Goal: Task Accomplishment & Management: Complete application form

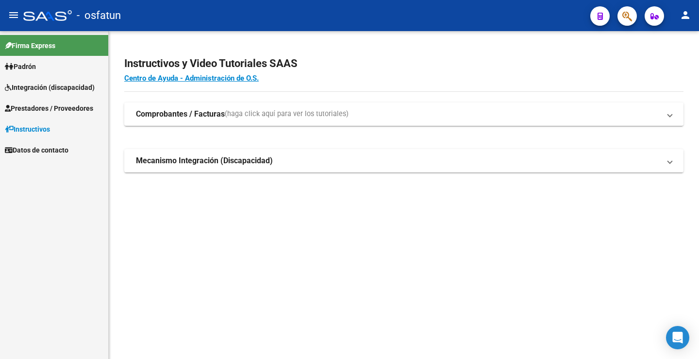
click at [61, 112] on span "Prestadores / Proveedores" at bounding box center [49, 108] width 88 height 11
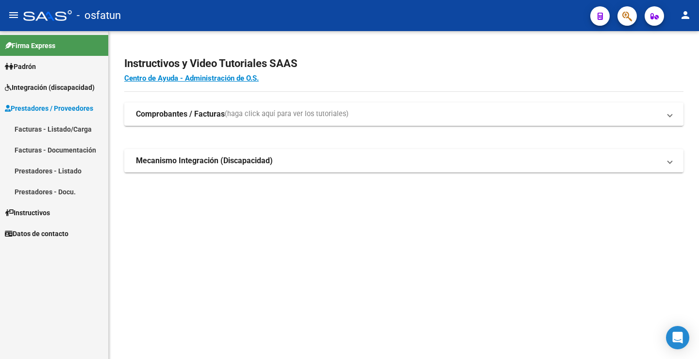
click at [51, 126] on link "Facturas - Listado/Carga" at bounding box center [54, 128] width 108 height 21
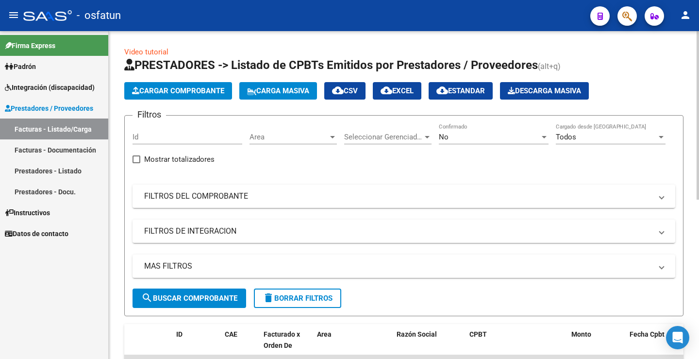
click at [156, 137] on input "Id" at bounding box center [188, 137] width 110 height 9
type input "23374578154"
click at [525, 142] on div "No Confirmado" at bounding box center [494, 133] width 110 height 21
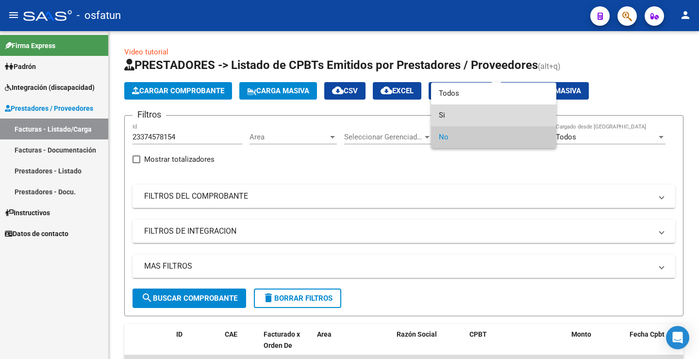
click at [474, 115] on span "Si" at bounding box center [494, 115] width 110 height 22
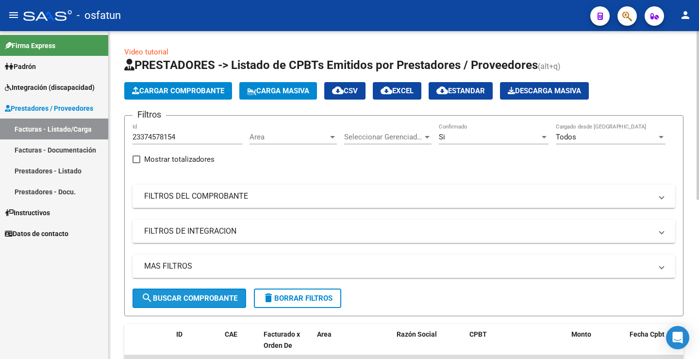
click at [209, 290] on button "search Buscar Comprobante" at bounding box center [190, 297] width 114 height 19
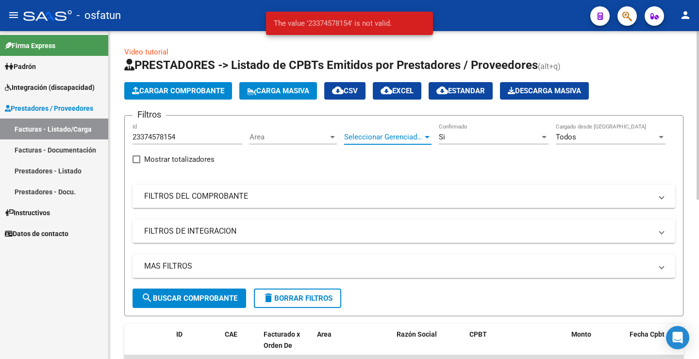
click at [408, 140] on span "Seleccionar Gerenciador" at bounding box center [383, 137] width 79 height 9
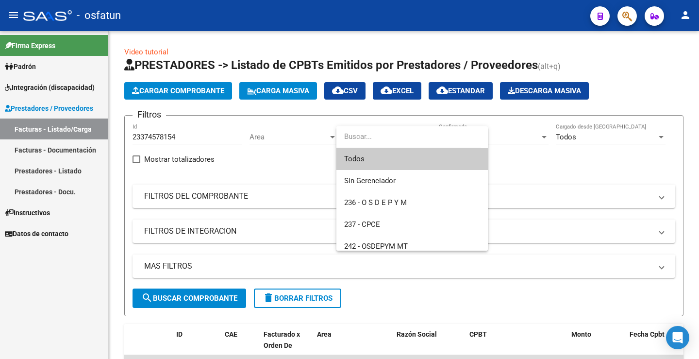
click at [407, 163] on span "Todos" at bounding box center [412, 159] width 136 height 22
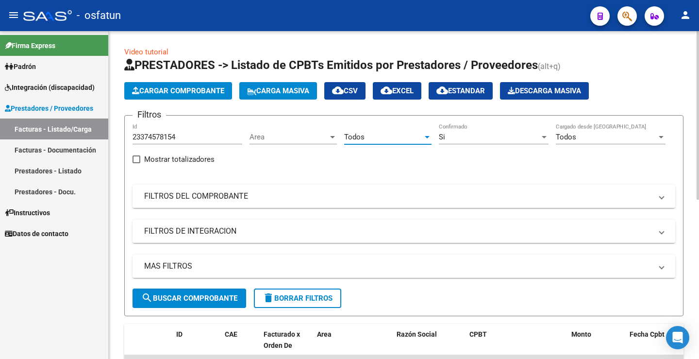
click at [209, 302] on span "search Buscar Comprobante" at bounding box center [189, 298] width 96 height 9
click at [193, 136] on input "23374578154" at bounding box center [188, 137] width 110 height 9
drag, startPoint x: 193, startPoint y: 136, endPoint x: 123, endPoint y: 106, distance: 76.1
click at [56, 127] on mat-sidenav-container "Firma Express [PERSON_NAME] Análisis Afiliado Integración (discapacidad) Estado…" at bounding box center [349, 195] width 699 height 328
click at [375, 139] on div "Todos" at bounding box center [383, 137] width 79 height 9
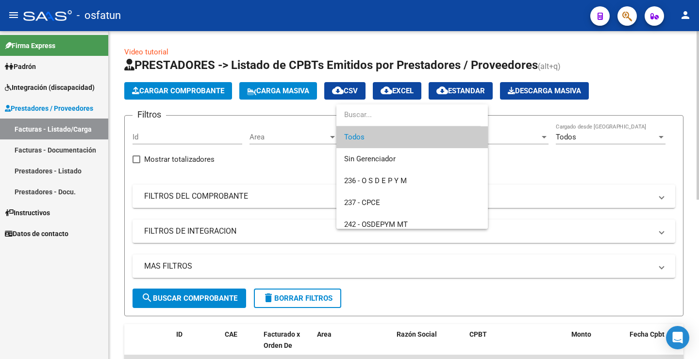
drag, startPoint x: 384, startPoint y: 136, endPoint x: 417, endPoint y: 133, distance: 32.6
click at [386, 135] on span "Todos" at bounding box center [412, 137] width 136 height 22
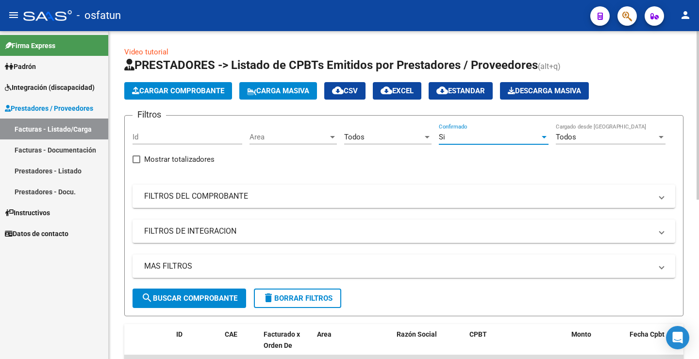
click at [484, 138] on div "Si" at bounding box center [489, 137] width 101 height 9
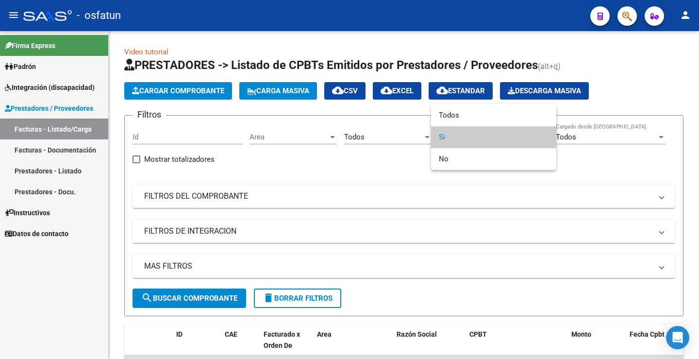
click at [476, 144] on span "Si" at bounding box center [494, 137] width 110 height 22
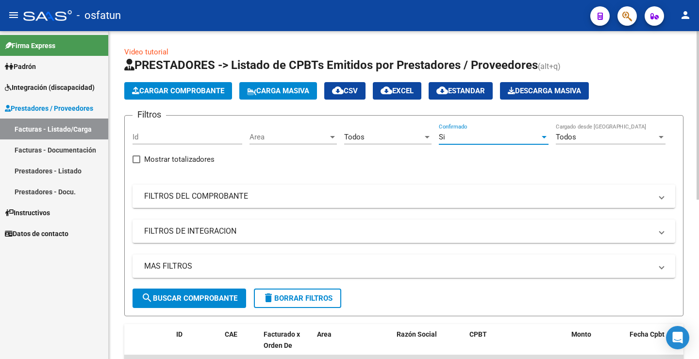
click at [225, 200] on mat-panel-title "FILTROS DEL COMPROBANTE" at bounding box center [398, 196] width 508 height 11
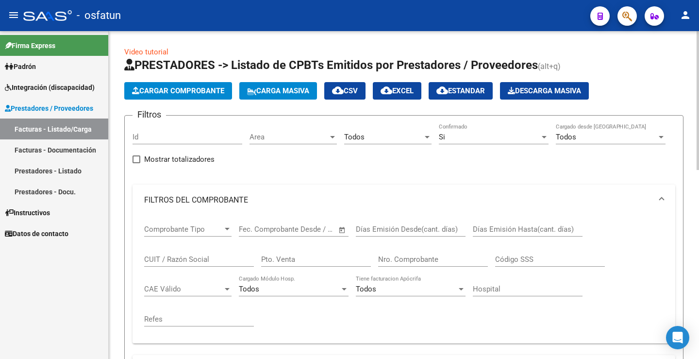
click at [187, 257] on input "CUIT / Razón Social" at bounding box center [199, 259] width 110 height 9
paste input "2"
click at [193, 258] on input "CUIT / Razón Social" at bounding box center [199, 259] width 110 height 9
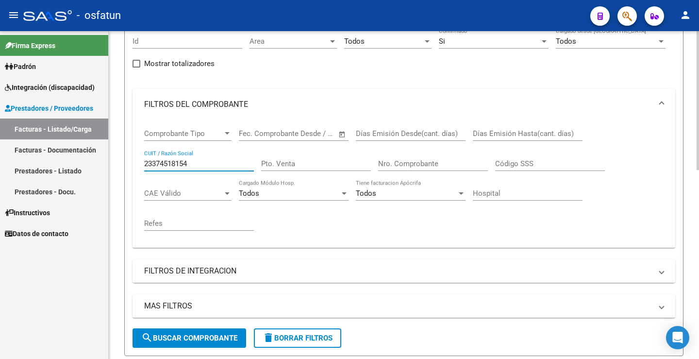
scroll to position [97, 0]
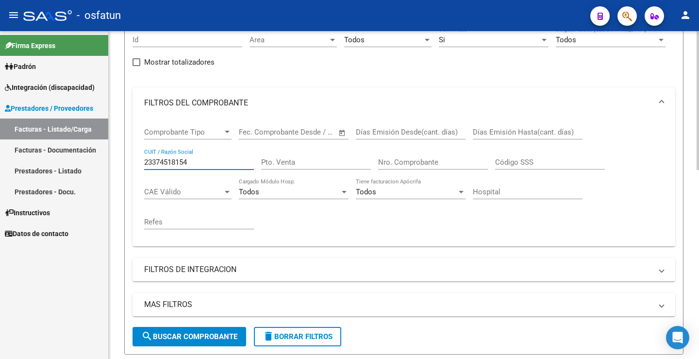
type input "23374518154"
click at [196, 339] on span "search Buscar Comprobante" at bounding box center [189, 336] width 96 height 9
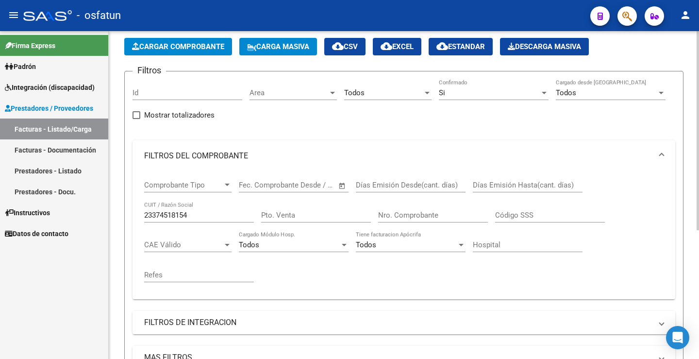
scroll to position [17, 0]
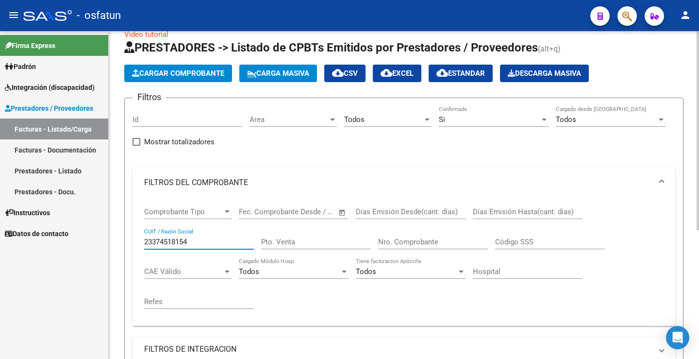
click at [216, 237] on input "23374518154" at bounding box center [199, 241] width 110 height 9
click at [63, 170] on link "Prestadores - Listado" at bounding box center [54, 170] width 108 height 21
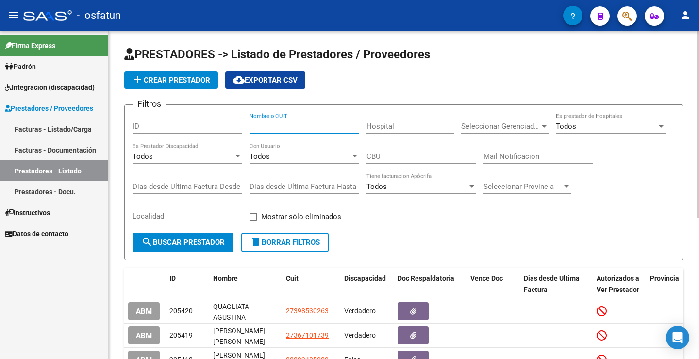
click at [302, 125] on input "Nombre o CUIT" at bounding box center [305, 126] width 110 height 9
type input "daura"
click at [217, 244] on span "search Buscar Prestador" at bounding box center [182, 242] width 83 height 9
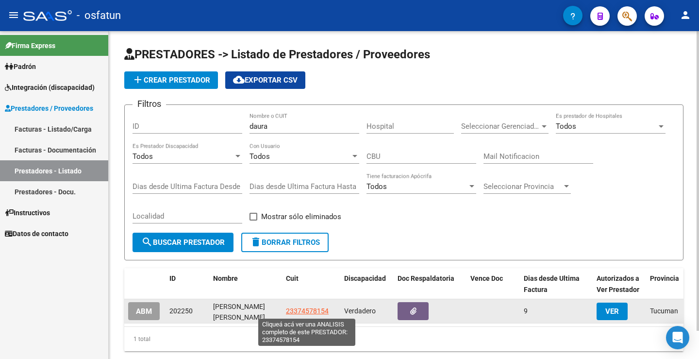
click at [303, 311] on span "23374578154" at bounding box center [307, 311] width 43 height 8
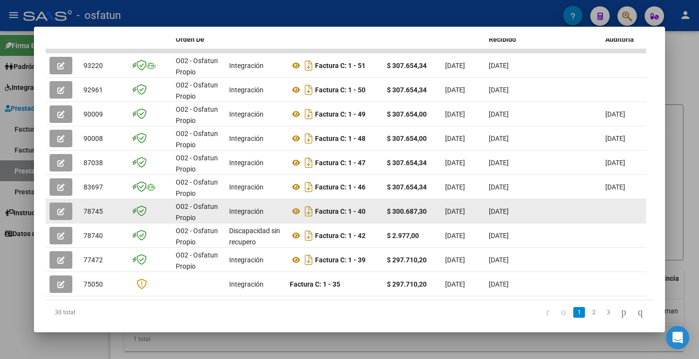
scroll to position [273, 0]
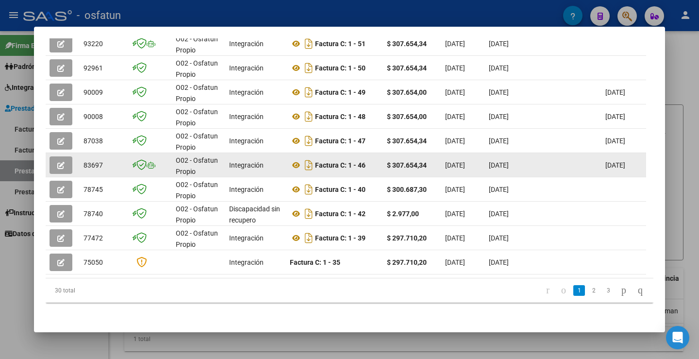
click at [60, 168] on icon "button" at bounding box center [60, 165] width 7 height 7
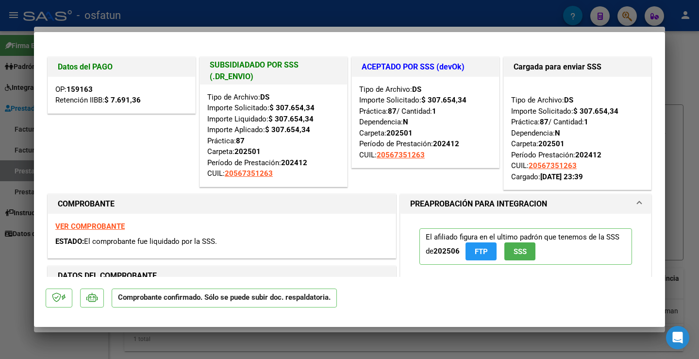
click at [673, 85] on div at bounding box center [349, 179] width 699 height 359
type input "$ 0,00"
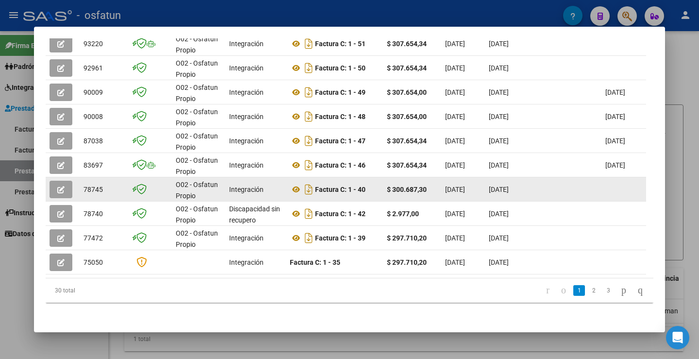
click at [69, 194] on button "button" at bounding box center [61, 189] width 23 height 17
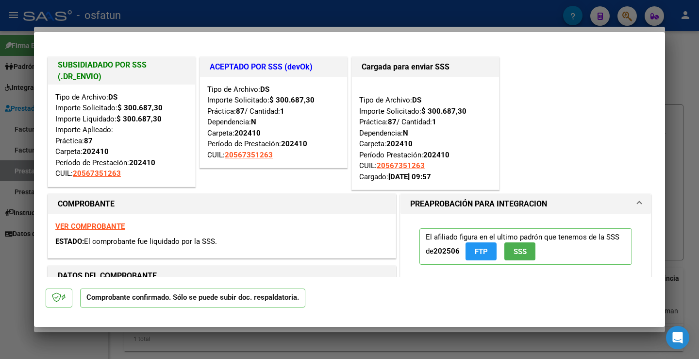
click at [696, 65] on div at bounding box center [349, 179] width 699 height 359
type input "$ 0,00"
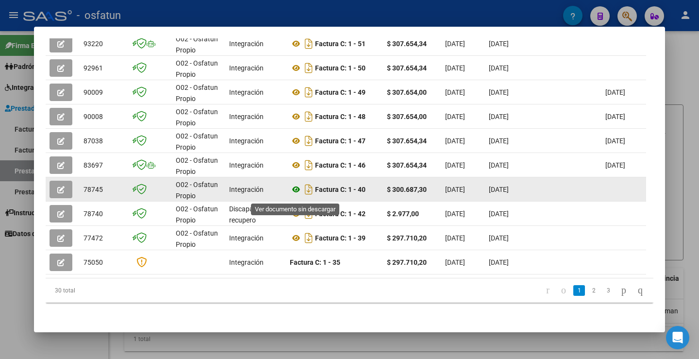
click at [296, 194] on icon at bounding box center [296, 189] width 13 height 12
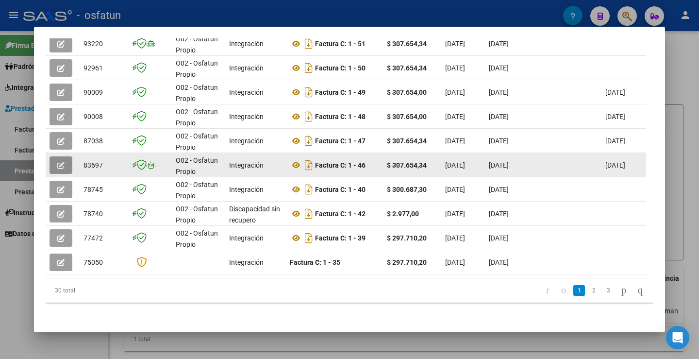
click at [67, 171] on button "button" at bounding box center [61, 164] width 23 height 17
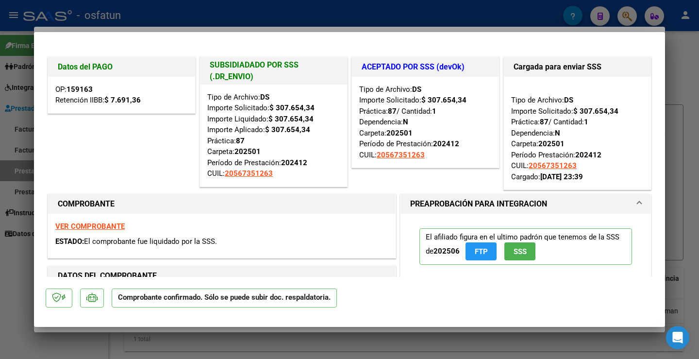
click at [675, 71] on div at bounding box center [349, 179] width 699 height 359
type input "$ 0,00"
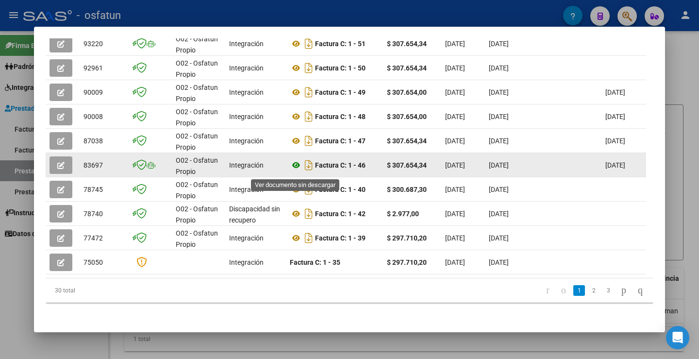
click at [297, 170] on icon at bounding box center [296, 165] width 13 height 12
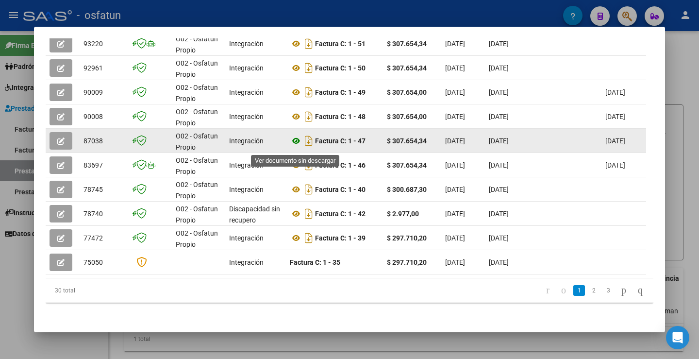
click at [298, 145] on icon at bounding box center [296, 141] width 13 height 12
click at [68, 144] on button "button" at bounding box center [61, 140] width 23 height 17
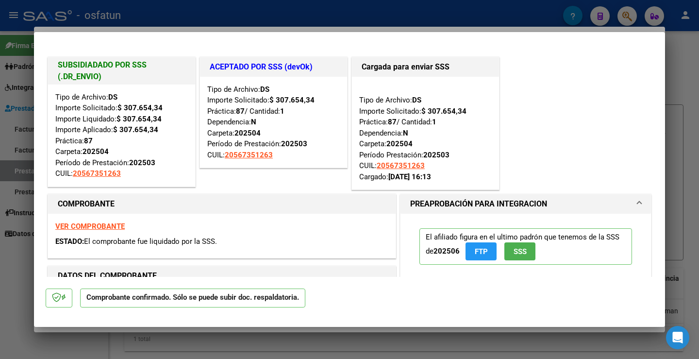
click at [674, 78] on div at bounding box center [349, 179] width 699 height 359
type input "$ 0,00"
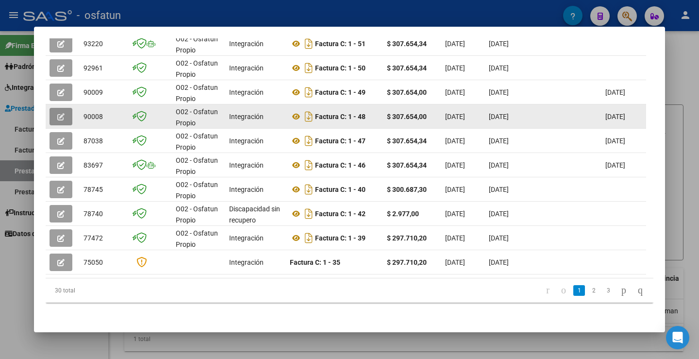
click at [61, 113] on button "button" at bounding box center [61, 116] width 23 height 17
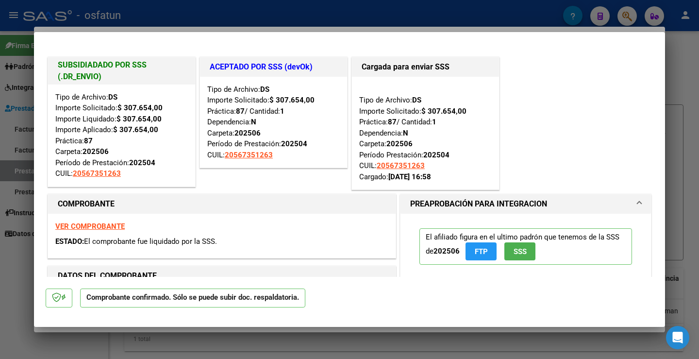
click at [681, 72] on div at bounding box center [349, 179] width 699 height 359
type input "$ 0,00"
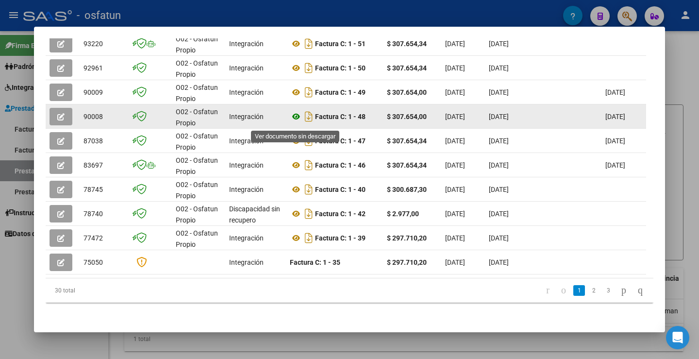
click at [296, 120] on icon at bounding box center [296, 117] width 13 height 12
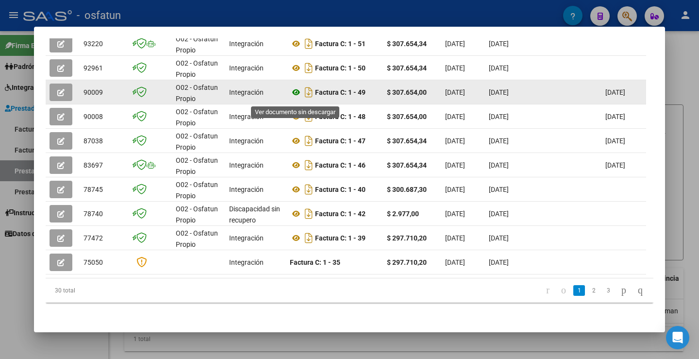
click at [297, 97] on icon at bounding box center [296, 92] width 13 height 12
click at [65, 94] on button "button" at bounding box center [61, 91] width 23 height 17
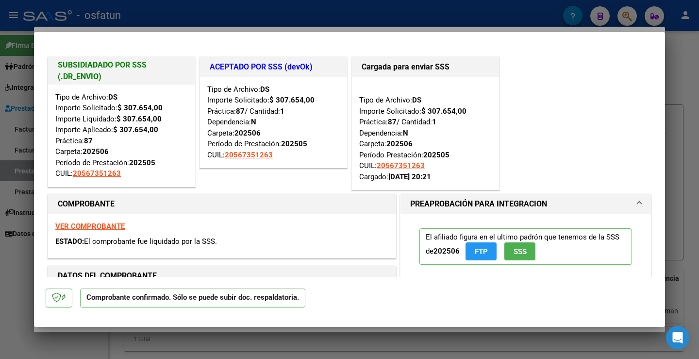
click at [693, 71] on div at bounding box center [349, 179] width 699 height 359
type input "$ 0,00"
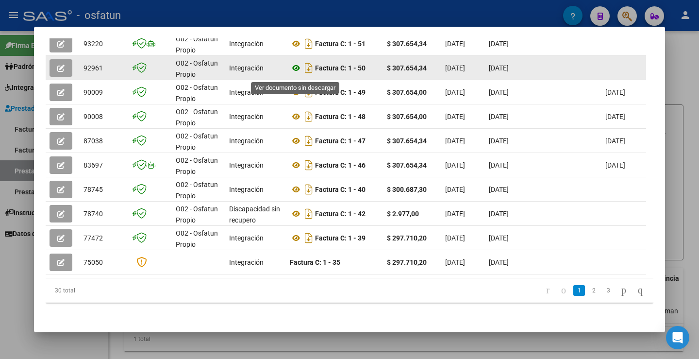
click at [299, 70] on icon at bounding box center [296, 68] width 13 height 12
click at [59, 69] on icon "button" at bounding box center [60, 68] width 7 height 7
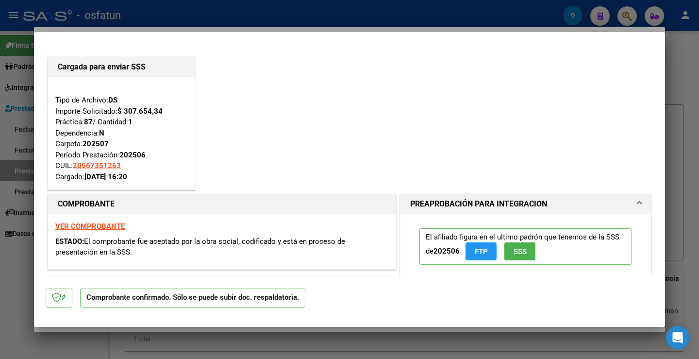
click at [677, 62] on div at bounding box center [349, 179] width 699 height 359
type input "$ 0,00"
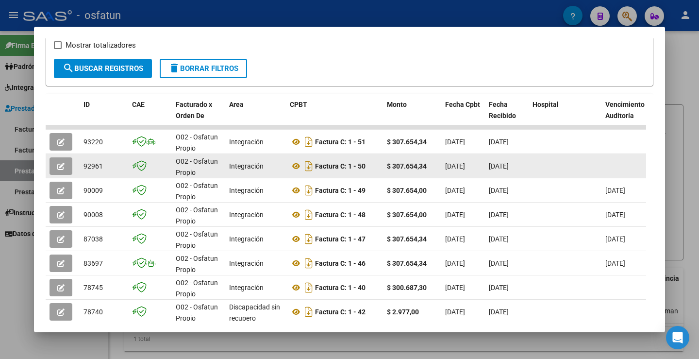
scroll to position [176, 0]
